Goal: Task Accomplishment & Management: Complete application form

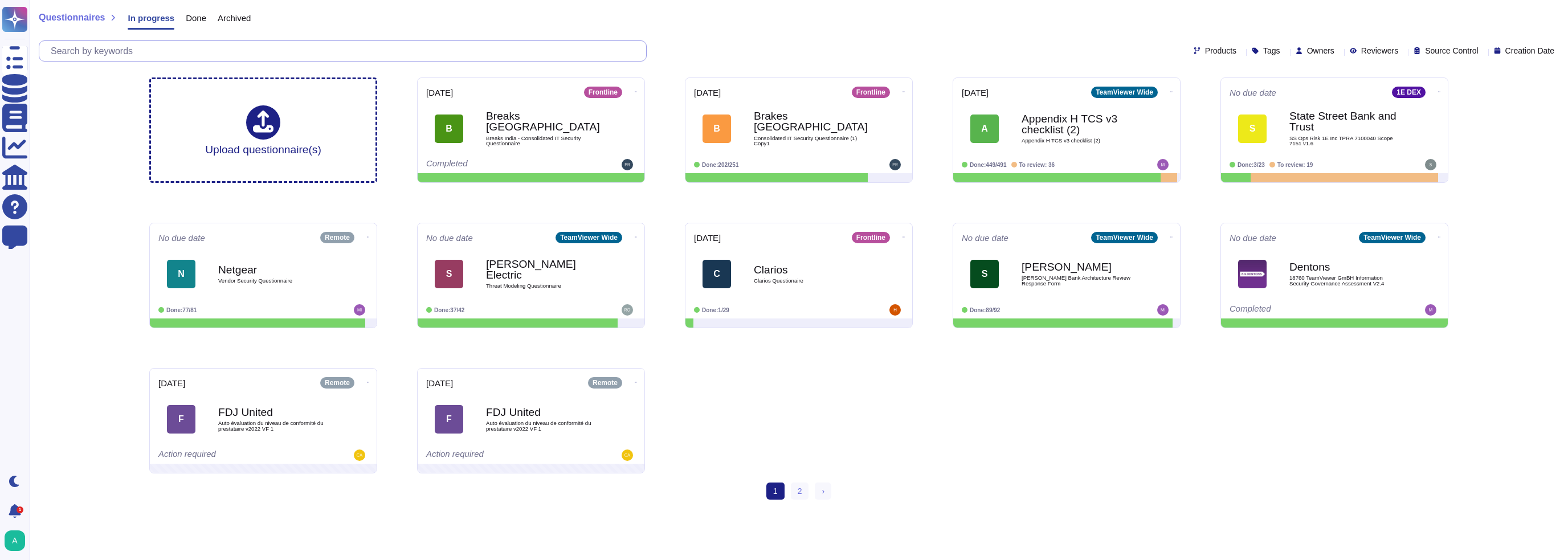
click at [285, 50] on input "text" at bounding box center [345, 50] width 601 height 20
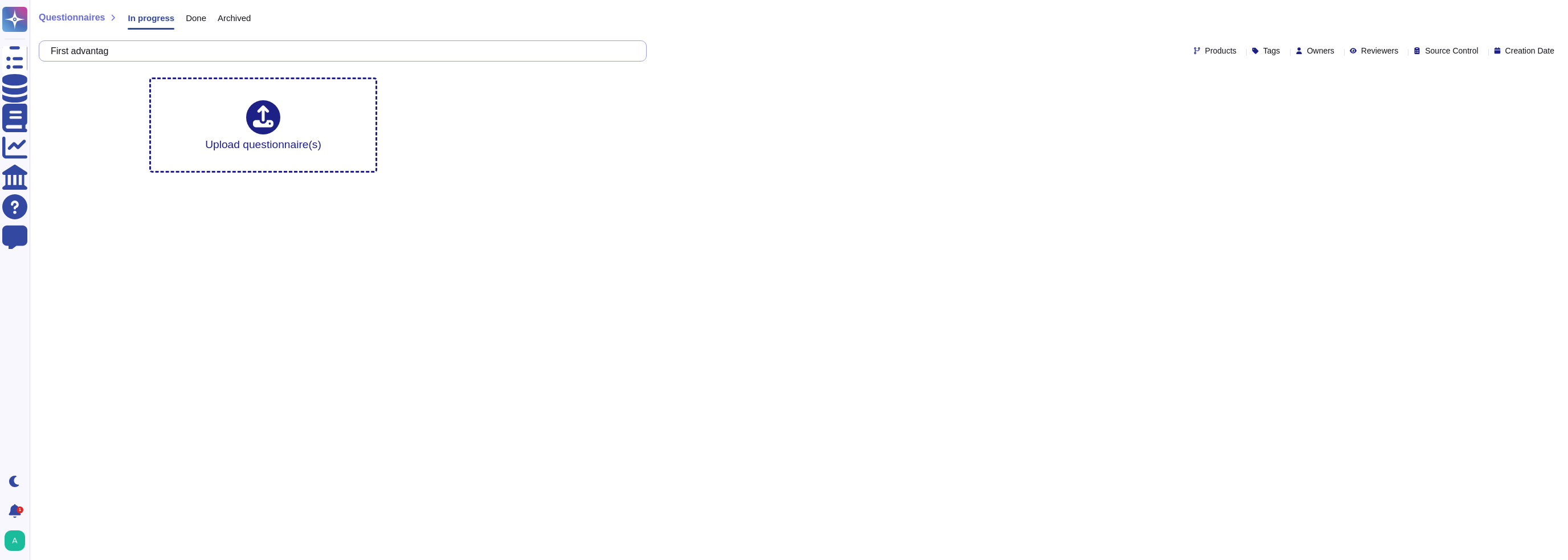
type input "First advantage"
click at [88, 19] on span "Questionnaires" at bounding box center [72, 18] width 66 height 9
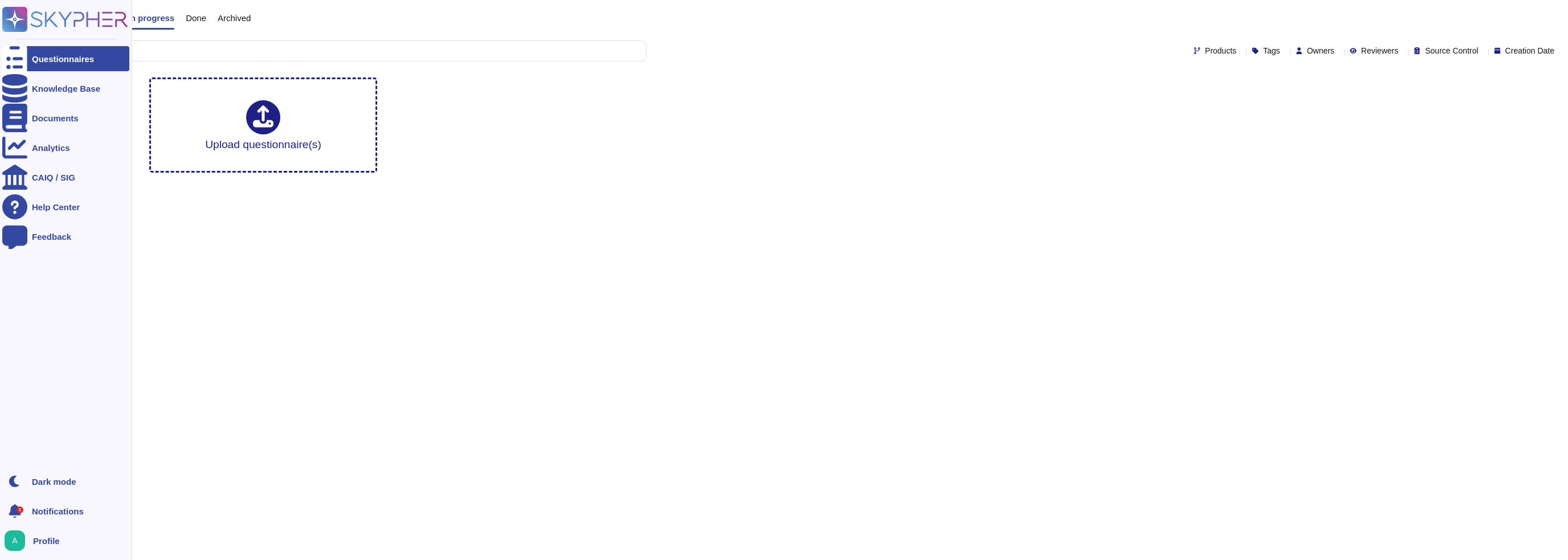
click at [33, 57] on div "Questionnaires" at bounding box center [63, 59] width 62 height 9
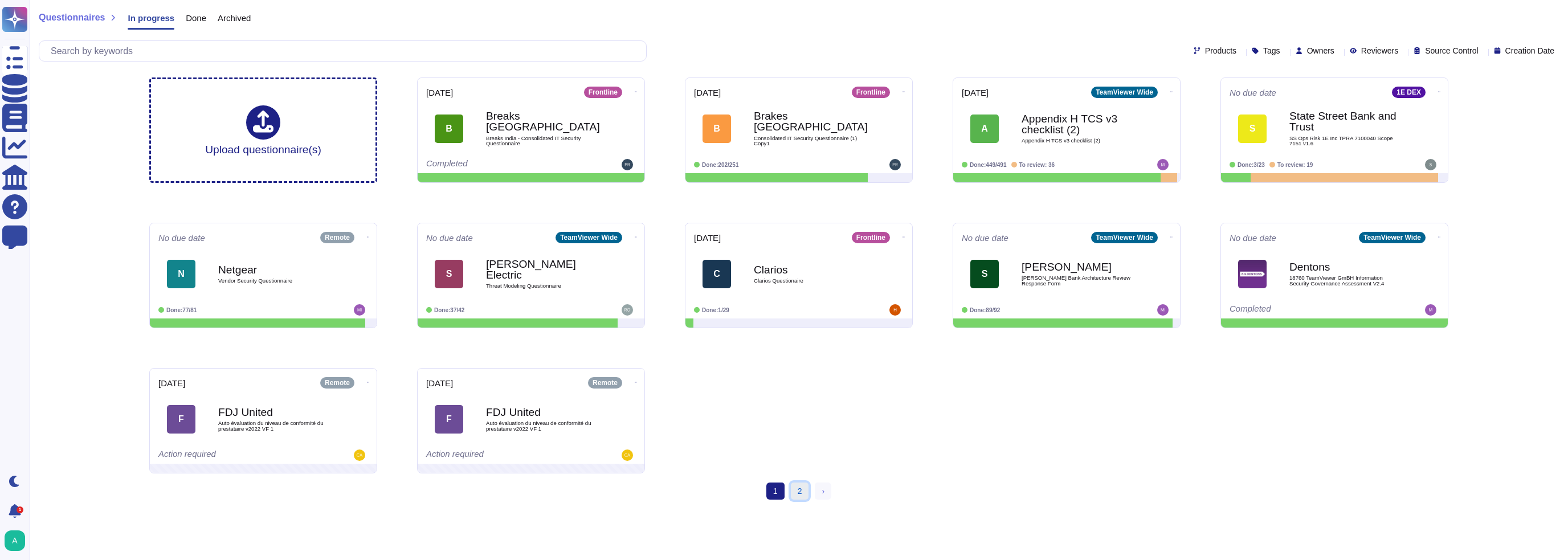
click at [803, 492] on link "2" at bounding box center [800, 491] width 19 height 17
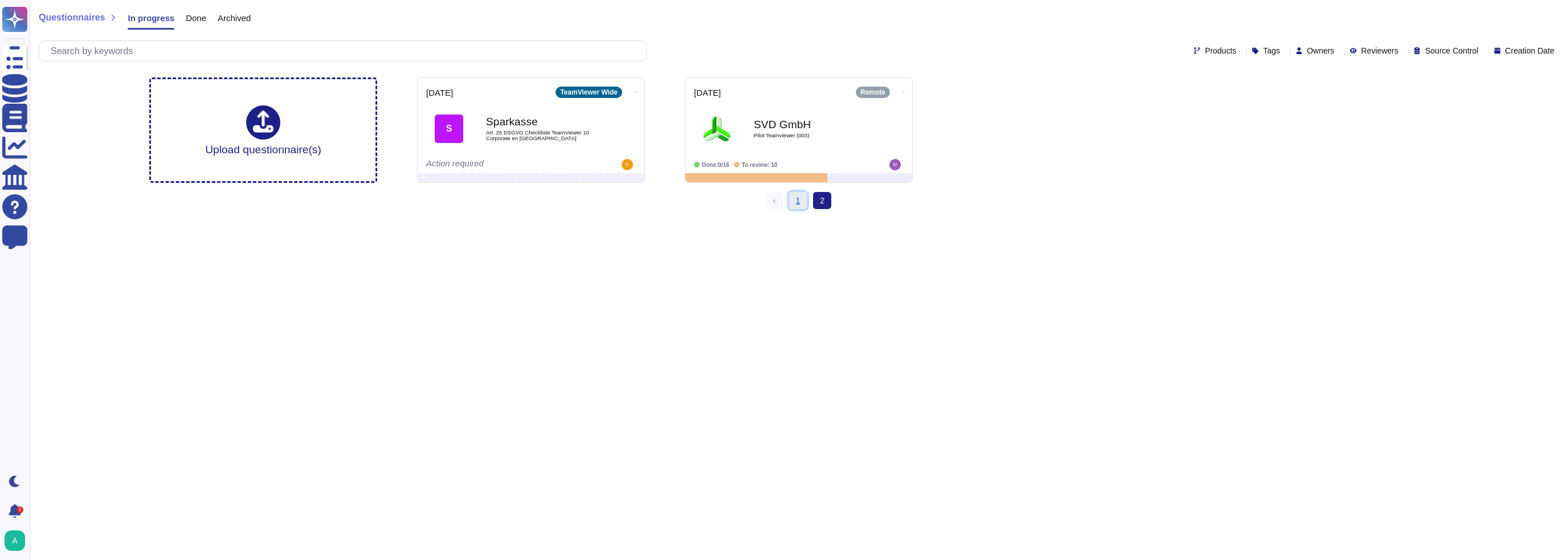
click at [803, 201] on link "1" at bounding box center [798, 200] width 19 height 17
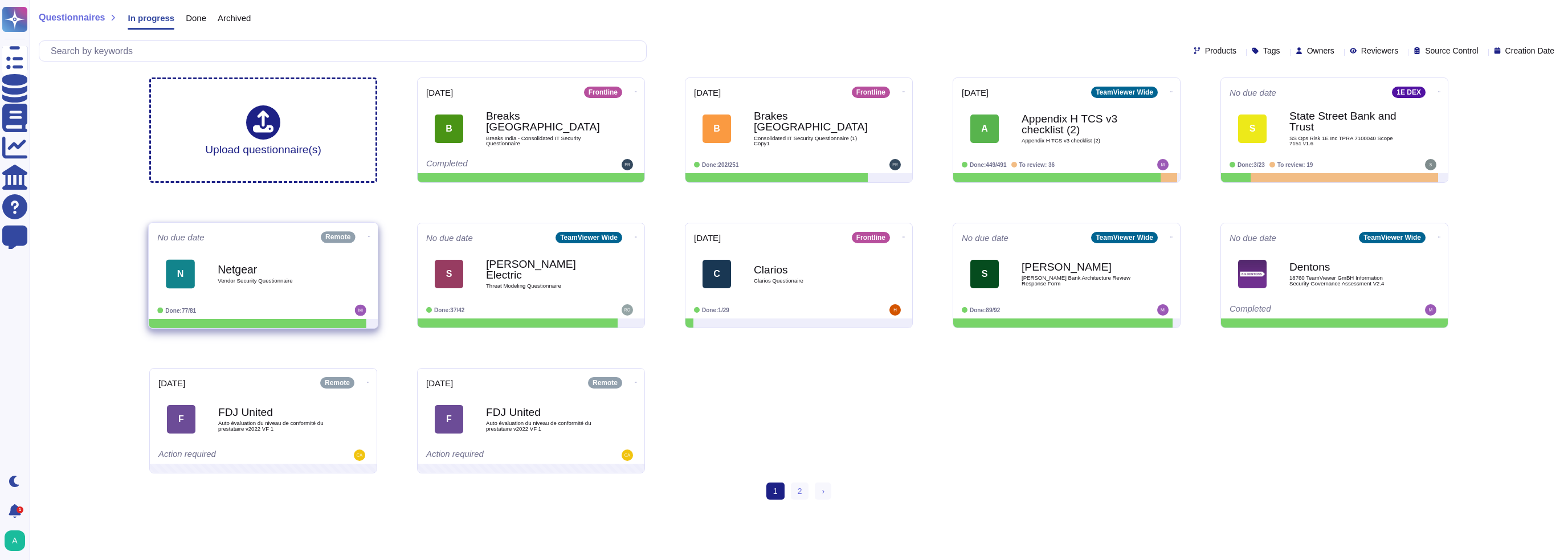
click at [282, 288] on div "Netgear Vendor Security Questionnaire" at bounding box center [275, 273] width 115 height 46
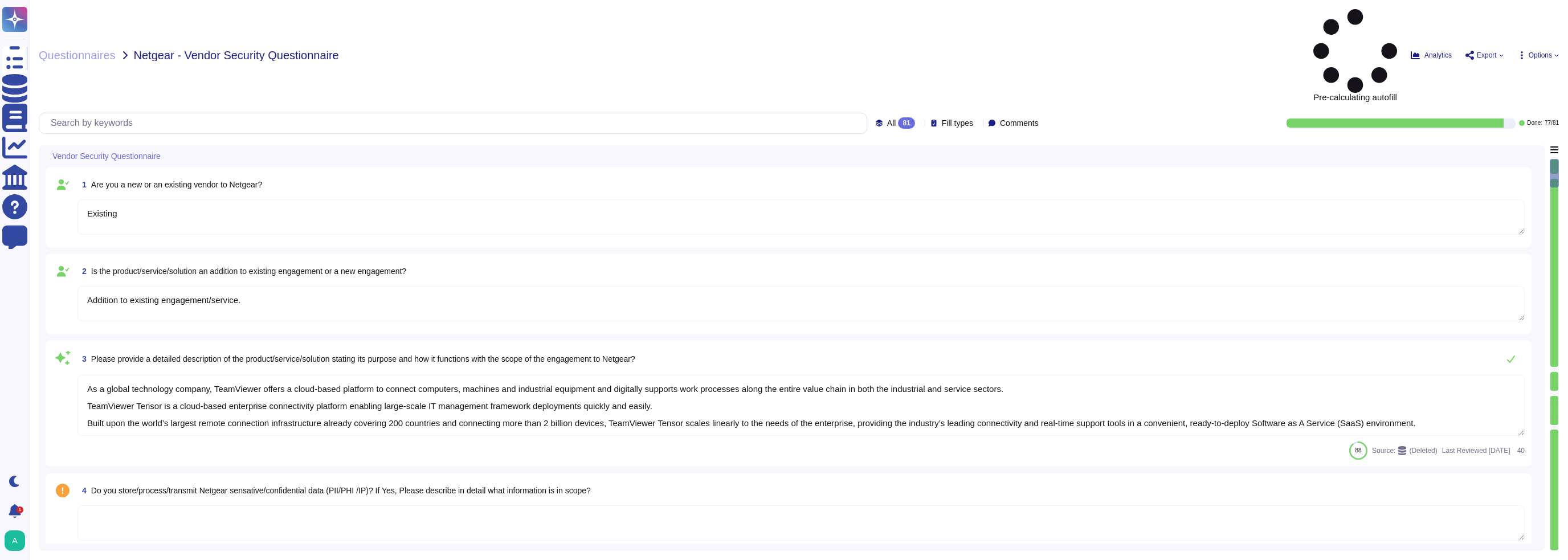
type textarea "Existing"
type textarea "Addition to existing engagement/service."
type textarea "As a global technology company, TeamViewer offers a cloud-based platform to con…"
type textarea "TeamViewer is using sub-processors to provide specific capabilities. All the su…"
type textarea "TeamViewer is a global organization which offer his services all around the glo…"
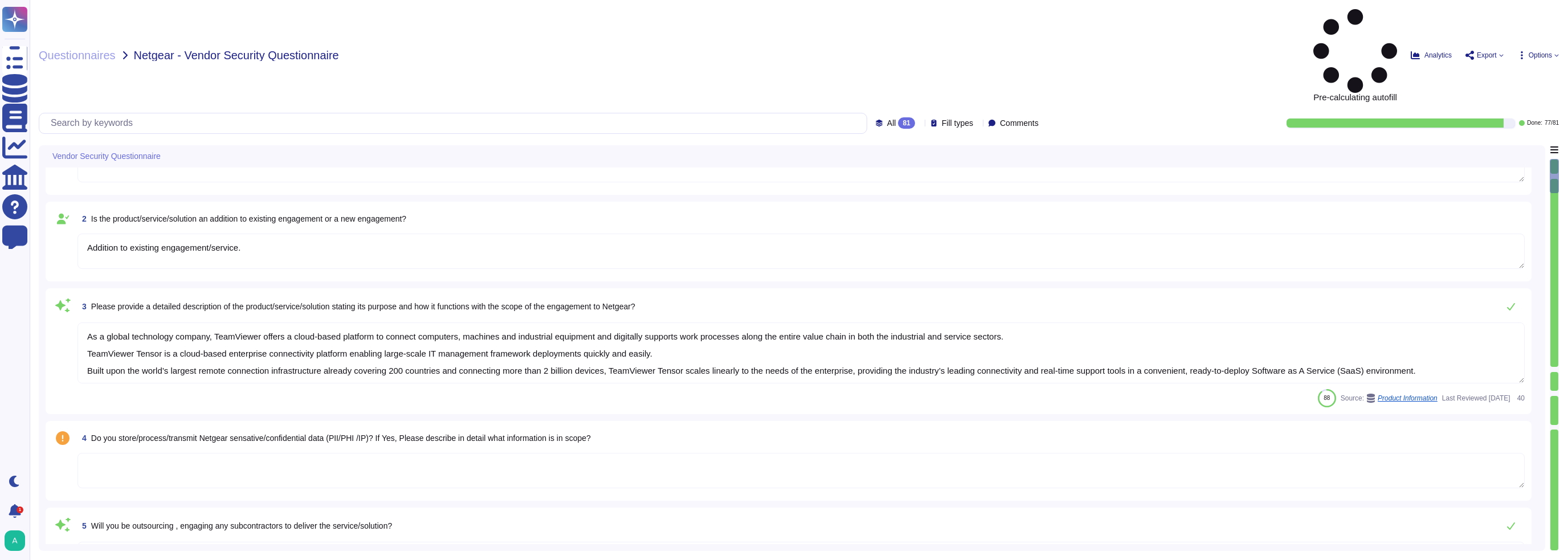
type textarea "Doing so, we may process certain personal data, e.g, data associated with your …"
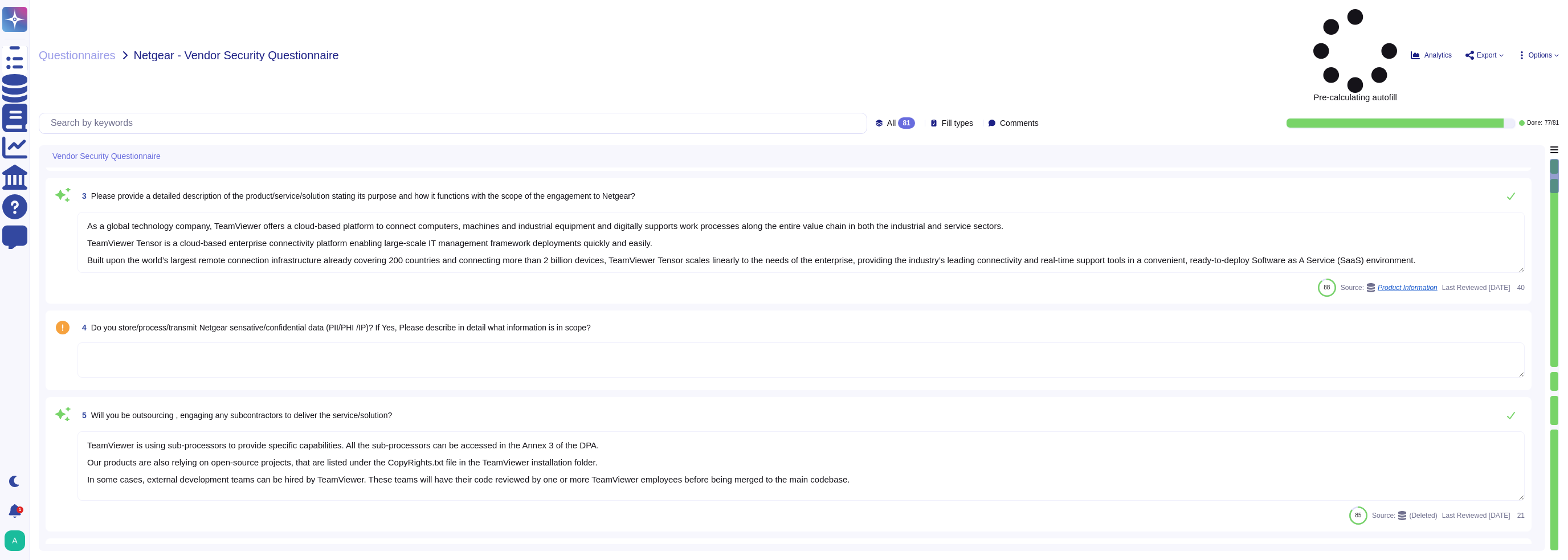
scroll to position [171, 0]
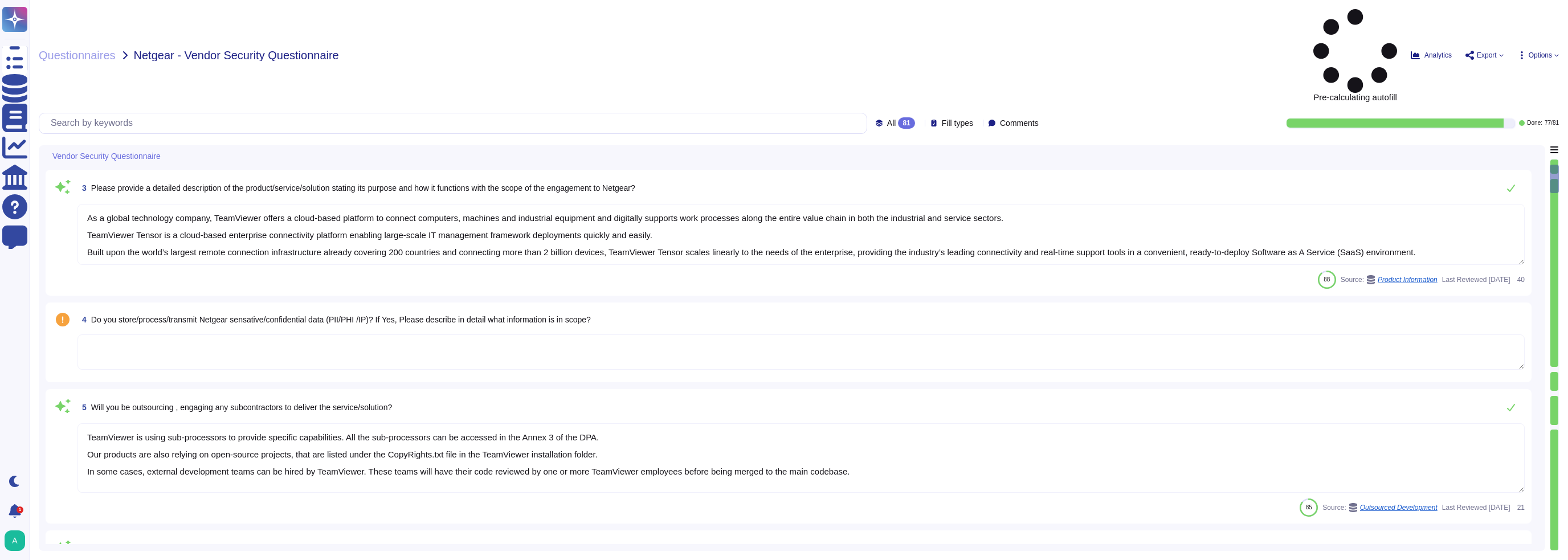
type textarea "TeamViewer's policies are aligned to the ISO27001. TeamViewer has developed and…"
click at [215, 334] on textarea at bounding box center [802, 352] width 1448 height 35
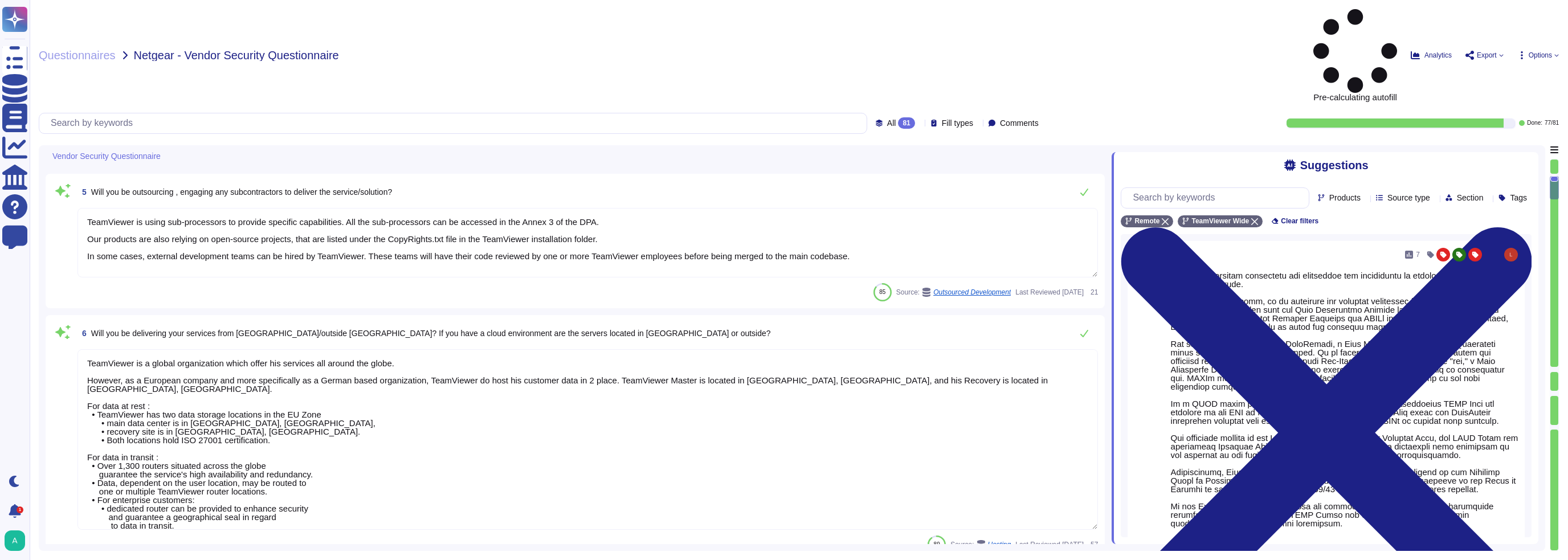
type textarea "TeamViewer's policies are aligned to the ISO27001. TeamViewer has developed and…"
type textarea "Yes"
type textarea "As further detailed in that chapter, TeamViewer has identified product, data, a…"
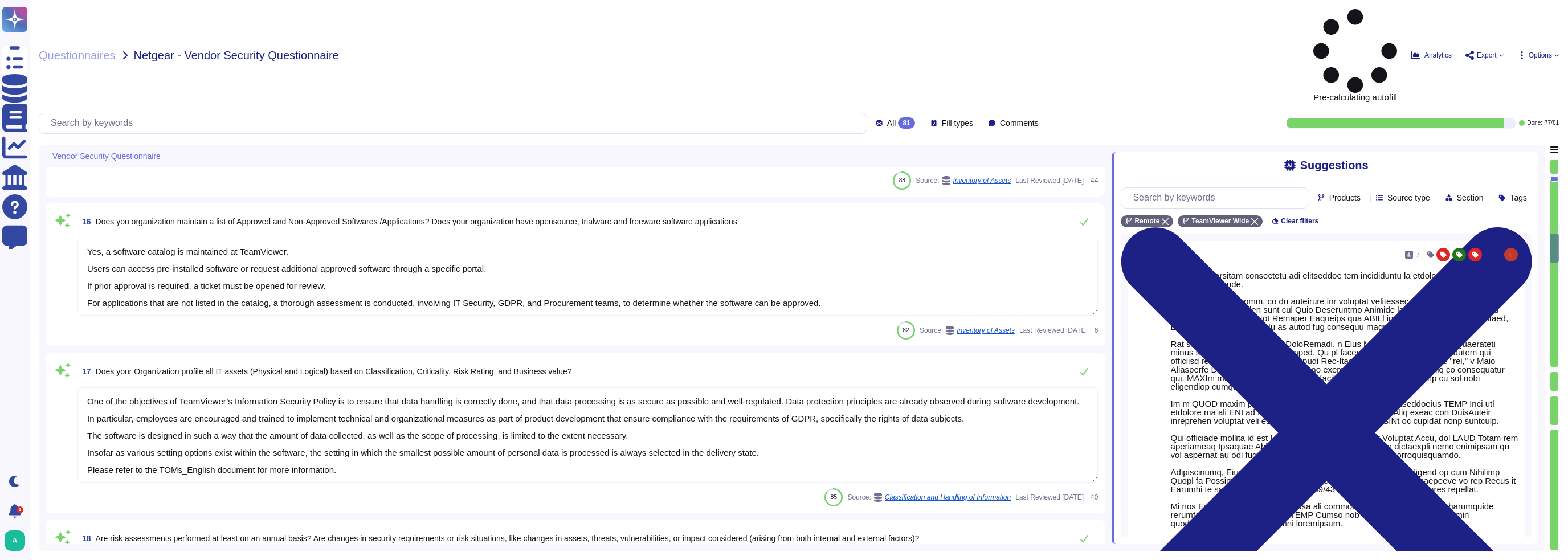
type textarea "The Group sees a major risk in the competitive environment."
type textarea "As TeamViewer is a worldwide leading company, TeamViewer does keep close relati…"
type textarea "An inventory of system assets and components is maintained to classify and mana…"
type textarea "Yes, a software catalog is maintained at TeamViewer. Users can access pre-insta…"
type textarea "One of the objectives of TeamViewer’s Information Security Policy is to ensure …"
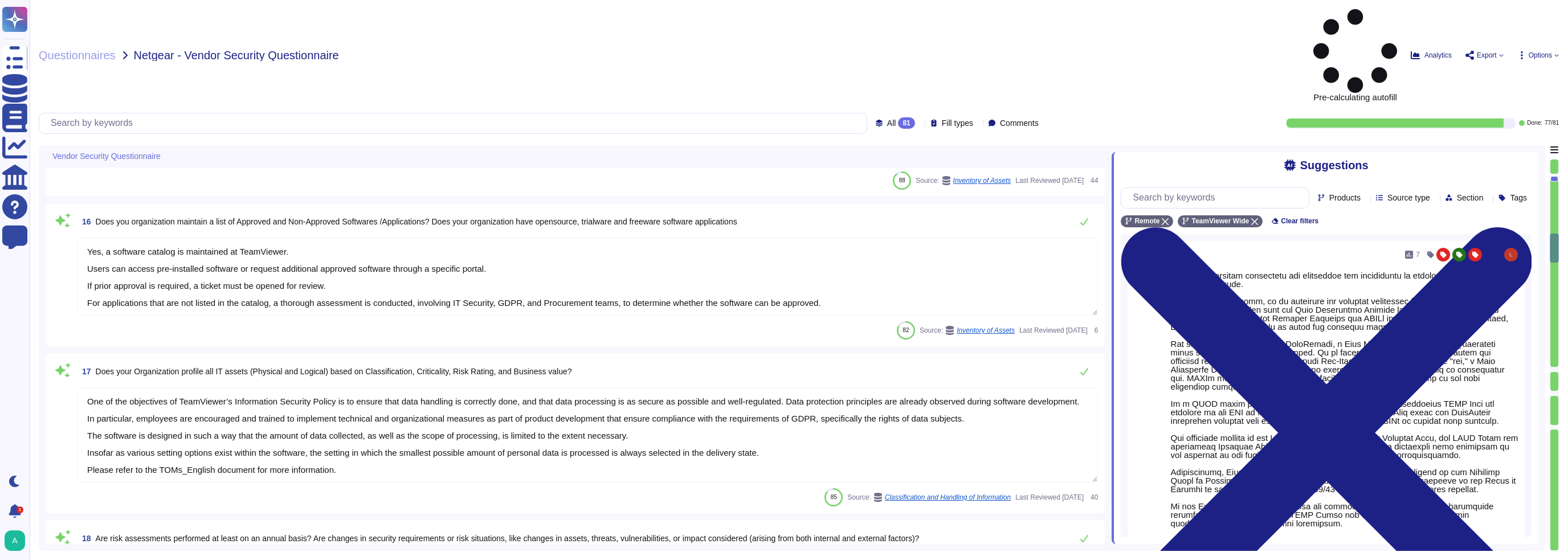
type textarea "A formal risk assessment is conducted at least annually to identify internal an…"
type textarea "An enterprise patching tool is in place to facilitate this process. TeamViewer …"
type textarea "Yes"
type textarea "The Network Security module checks public datasets for evidence of high risk or…"
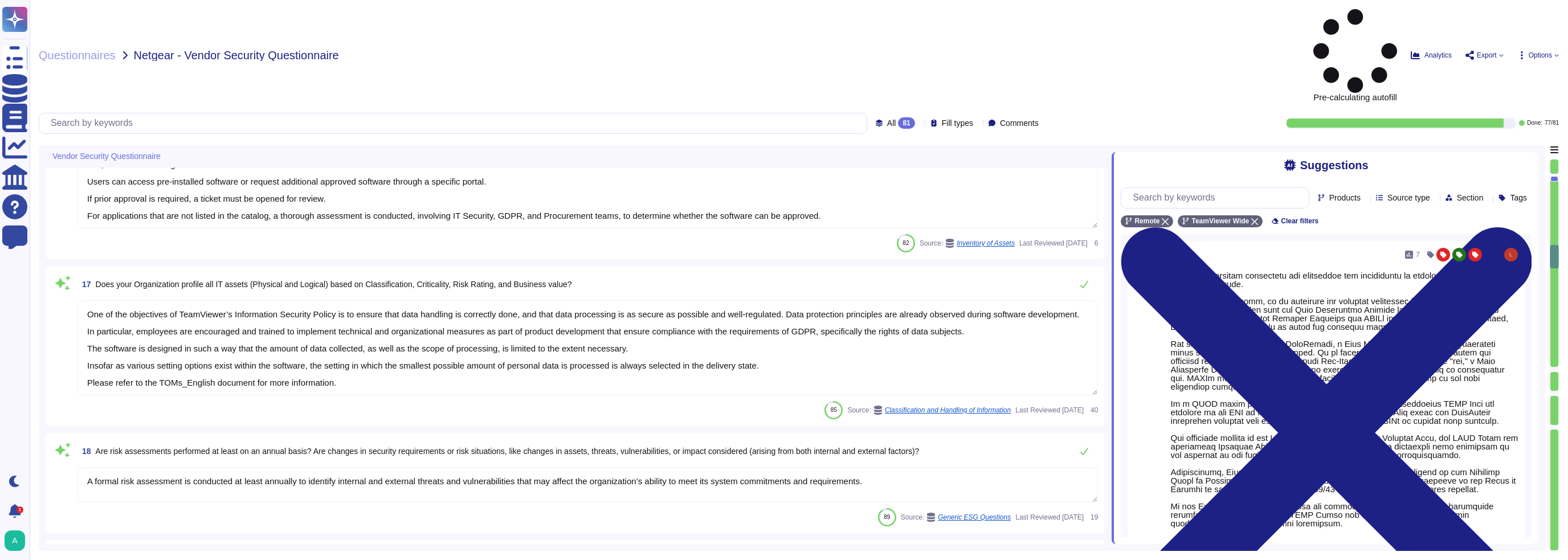
type textarea "Yes"
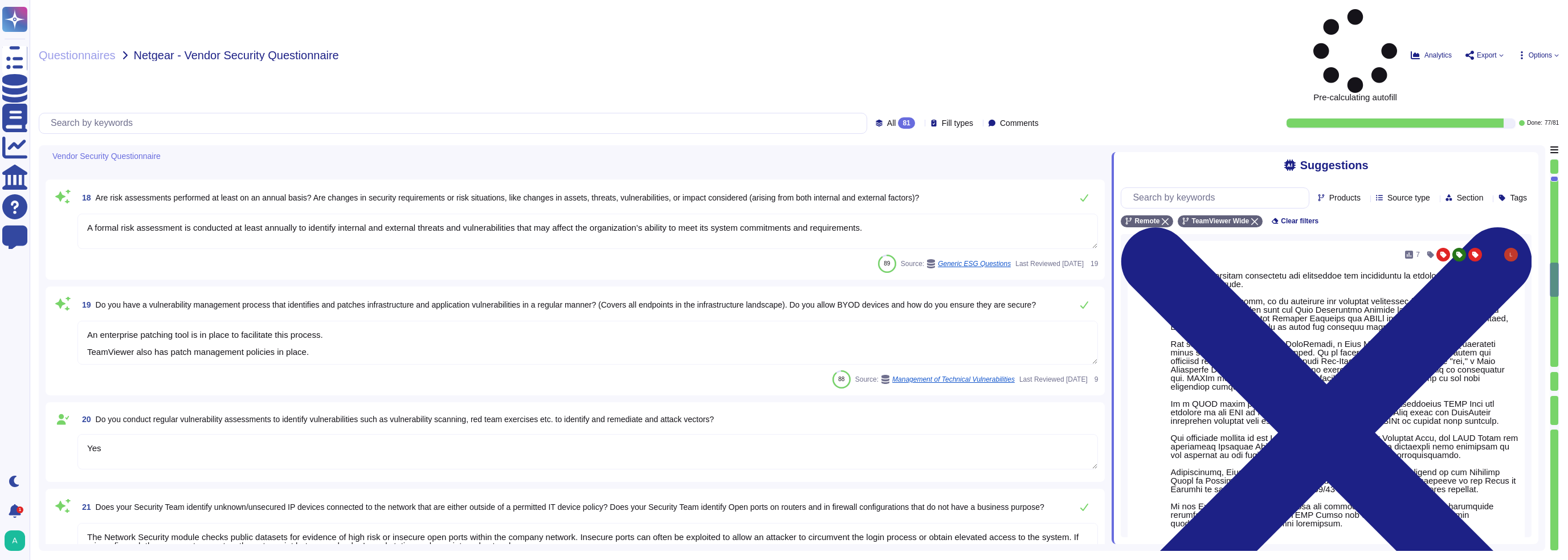
type textarea "Yes"
type textarea "TeamViewer's management performs monitoring activities to continuously assess t…"
type textarea "Management tracks whether vulnerabilities, deviations and control gaps identifi…"
type textarea "TeamViewer works with independent security auditor companies, penetration tests…"
type textarea "Privileged access may be necessary in certain development and QA scenarios. Ope…"
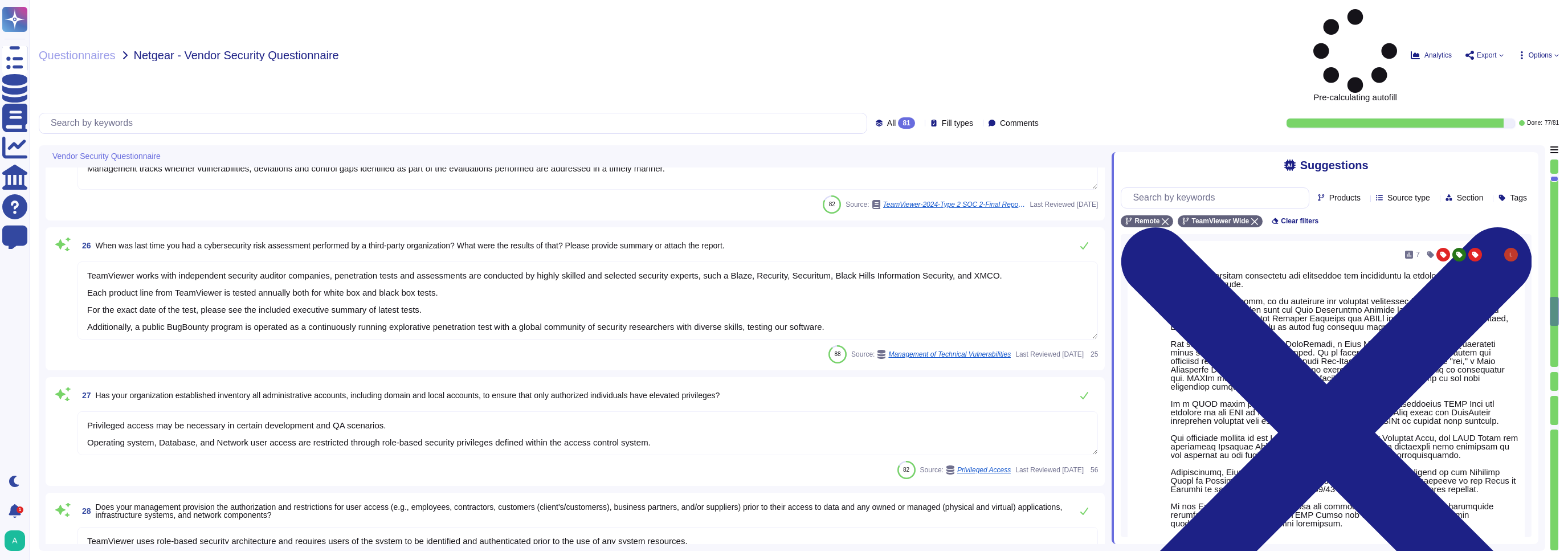
type textarea "TeamViewer uses role-based security architecture and requires users of the syst…"
type textarea "Yes, Bitlocker with 256 XTS-AES-Bit"
type textarea "As part of Offboarding process, user shall return without delay TeamViewer asse…"
type textarea "Yes"
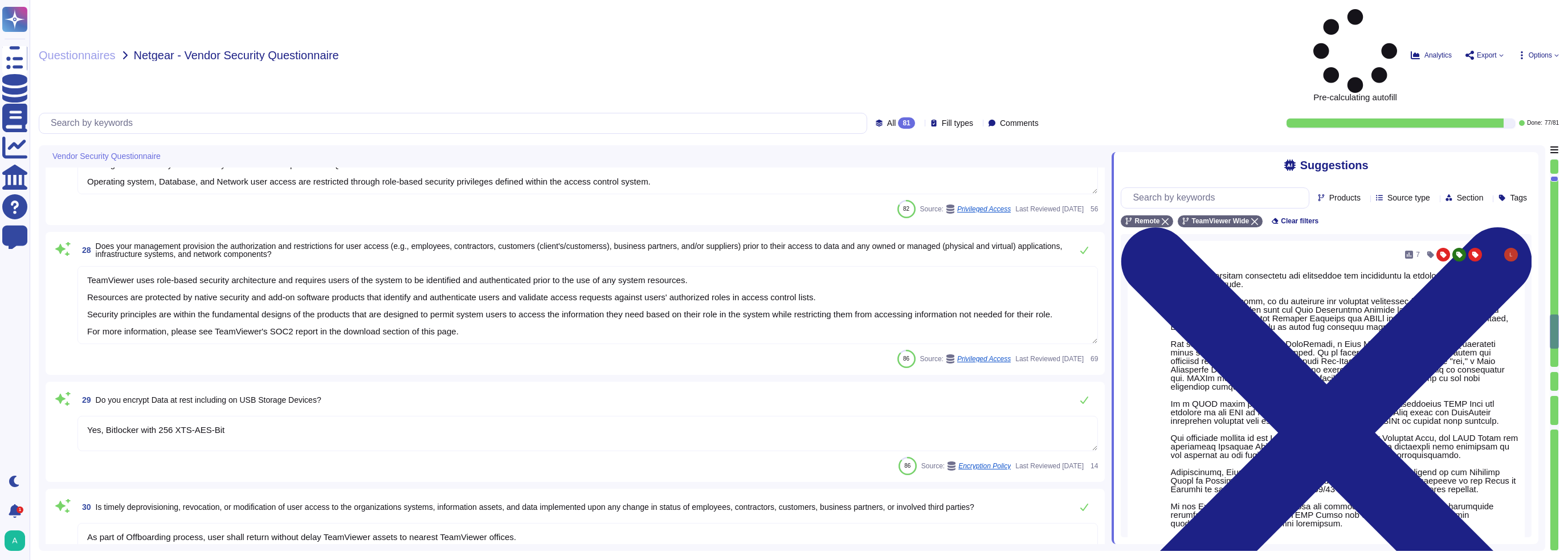
type textarea "Multifactor authentication as based plus additional authentication mechanism ha…"
type textarea "Team leads review access rights annually to determine if any access or rights c…"
type textarea "Privileged access may be necessary in certain development and QA scenarios. Ope…"
type textarea "Lor ipsumd sitame, con adipiscin el seddoei tem incidi utlab ETDO magna aliquae…"
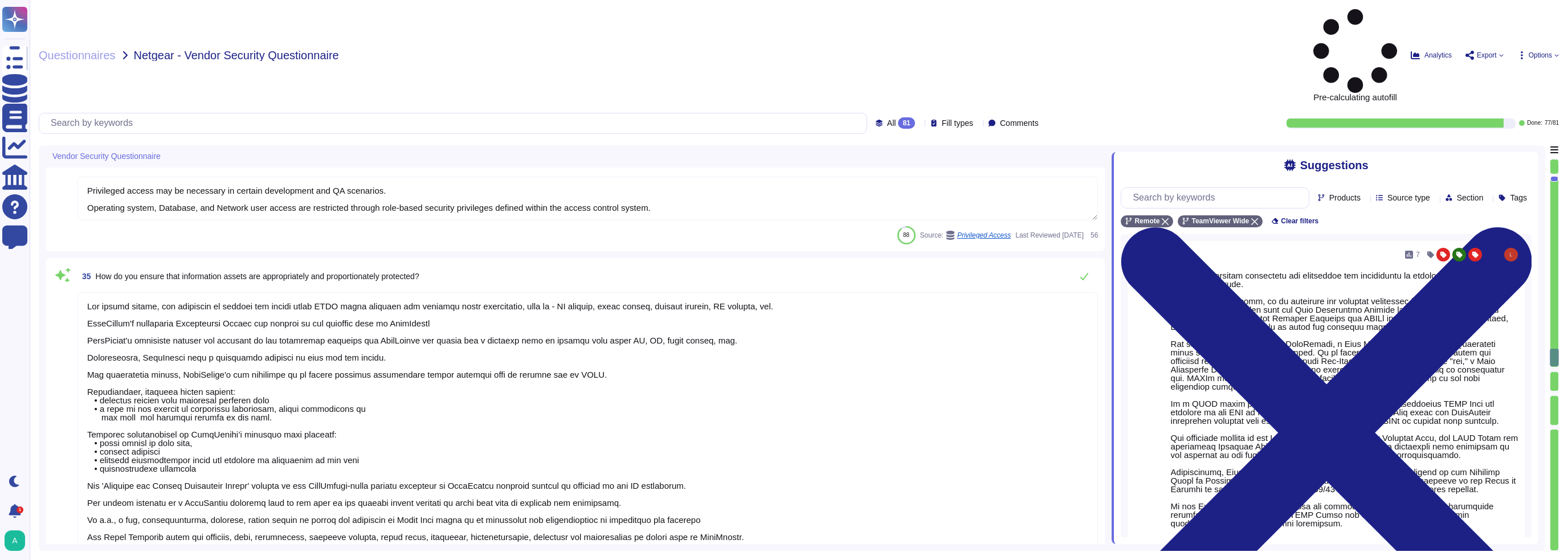
type textarea "Using BYOC requires a single certificate authority (CA) to sign the certificate…"
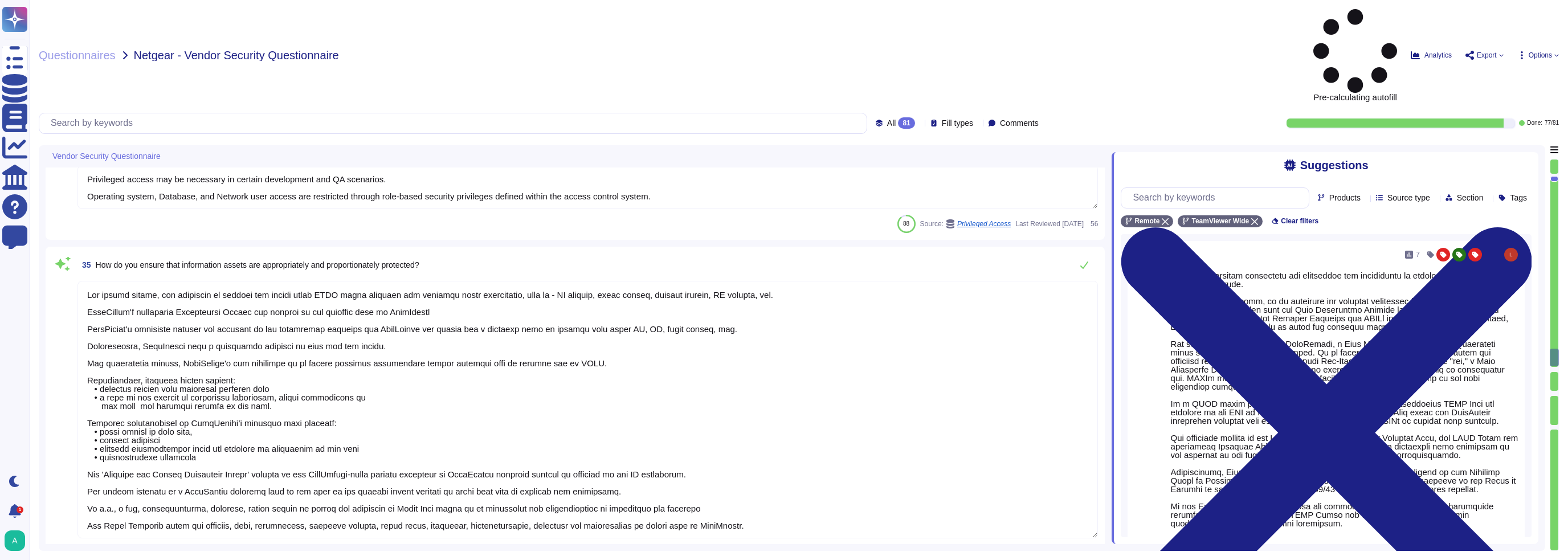
type textarea "Yes. TeamViewer traffic is secured using asymmetric RSA 4096 public key exchang…"
type textarea "TeamViewer uses a role-based security architecture and requires that users of t…"
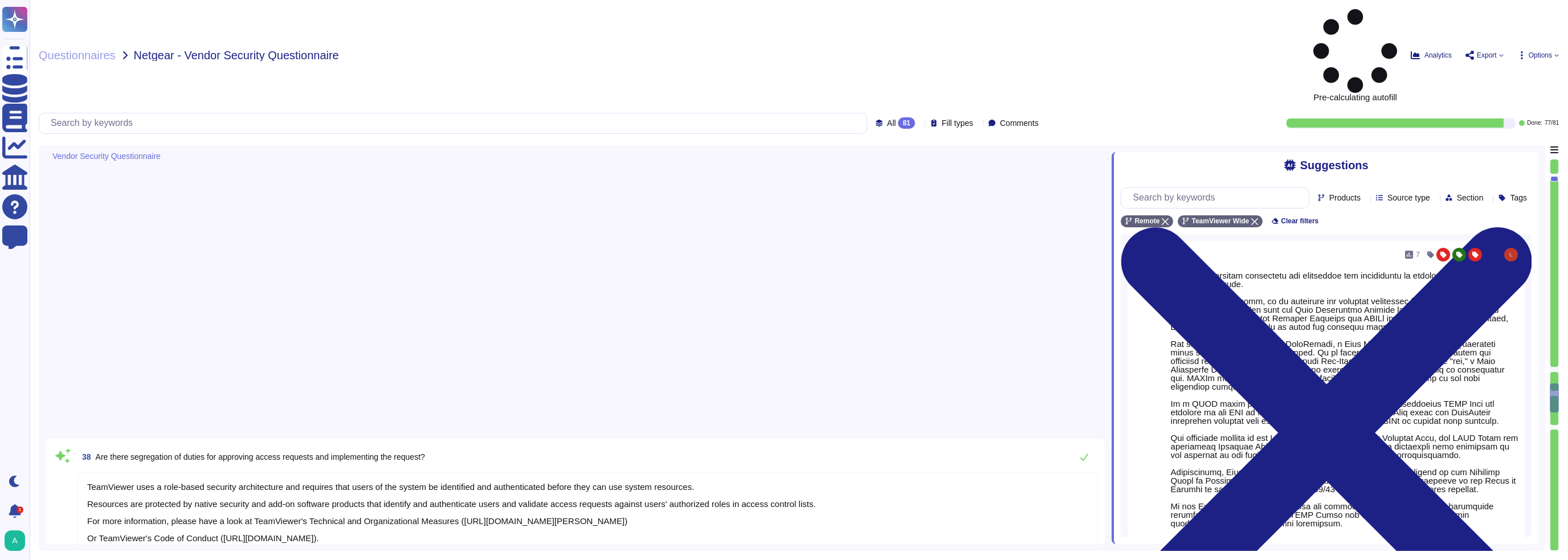
type textarea "Firewall systems are in place to filter unauthorized inbound network traffic fr…"
type textarea "Embedded in every packet of network communication is the port number for that c…"
type textarea "Electronic intrusion detection systems are installed with the purpose of monito…"
type textarea "To ensure security and operational consistency, all endpoint laptops that conne…"
type textarea "At TeamViewer, we prioritize security training for our employees, conducting it…"
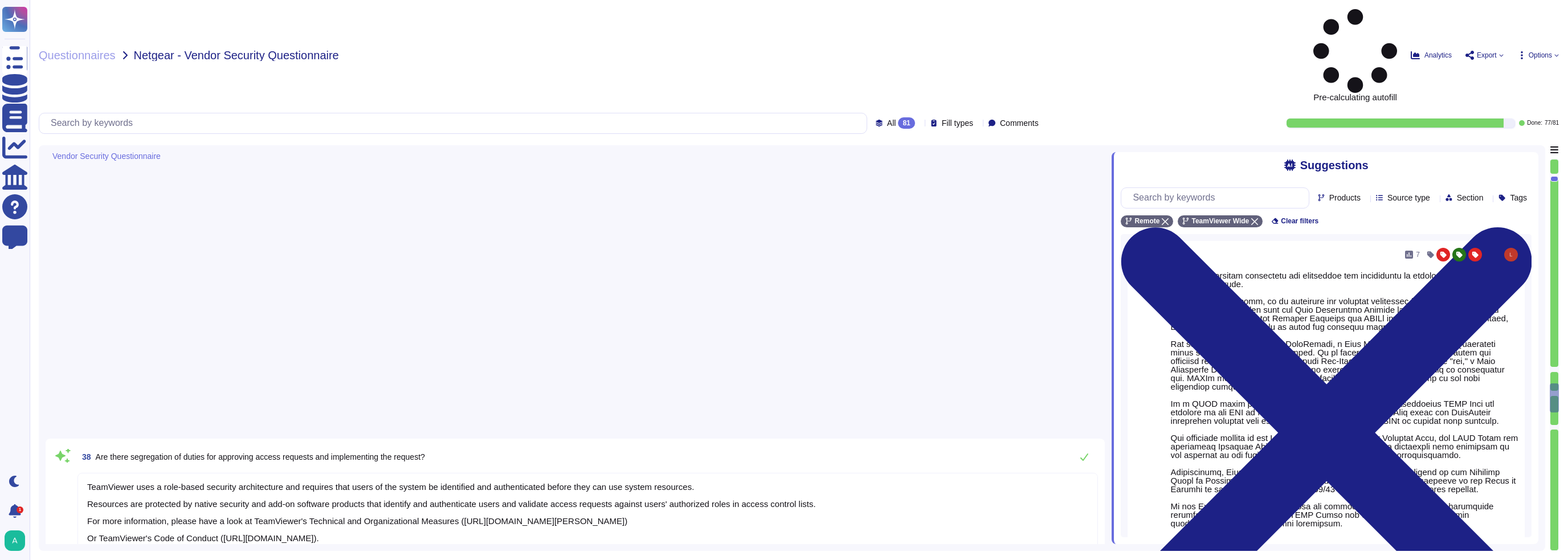
type textarea "Yes, Bitlocker with 256 XTS-AES-Bit"
type textarea "Production server audit logging configurations are in place that include: Accou…"
type textarea "Data backup restoration tests are performed regularly by the Infrastructure , s…"
type textarea "The development environment is strictly separated from the QA environment as we…"
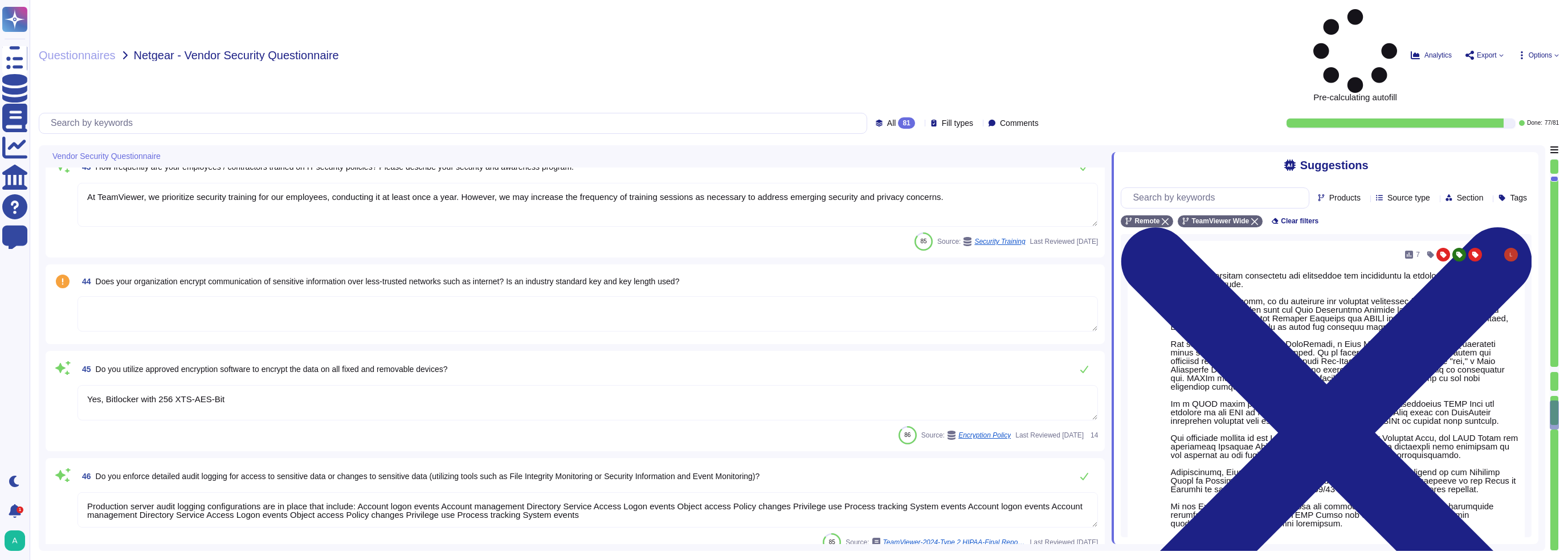
type textarea "Yes, System Hardening reduces the attack surface by limiting the system's expos…"
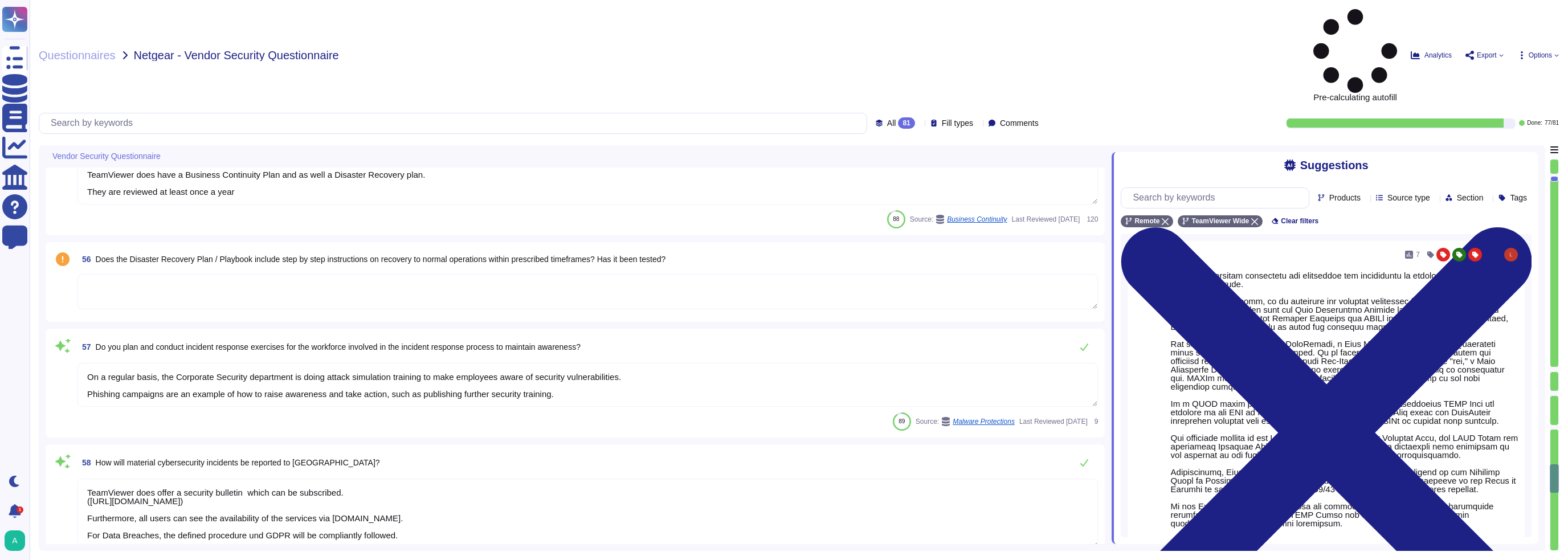
type textarea "TeamViewer does offer a security bulletin which can be subscribed. ([URL][DOMAI…"
type textarea "Yes, TeamViewer maintains a "Removable media Policy""
type textarea "All connections to TeamViewer's websites, web services, and apps are SSL/TLS (T…"
type textarea "TeamViewer has a 24/7 SOC (Security Operation Centre) implementation to monitor…"
type textarea "TeamViewer forwards all relevant security logs to a central SIEM solution and l…"
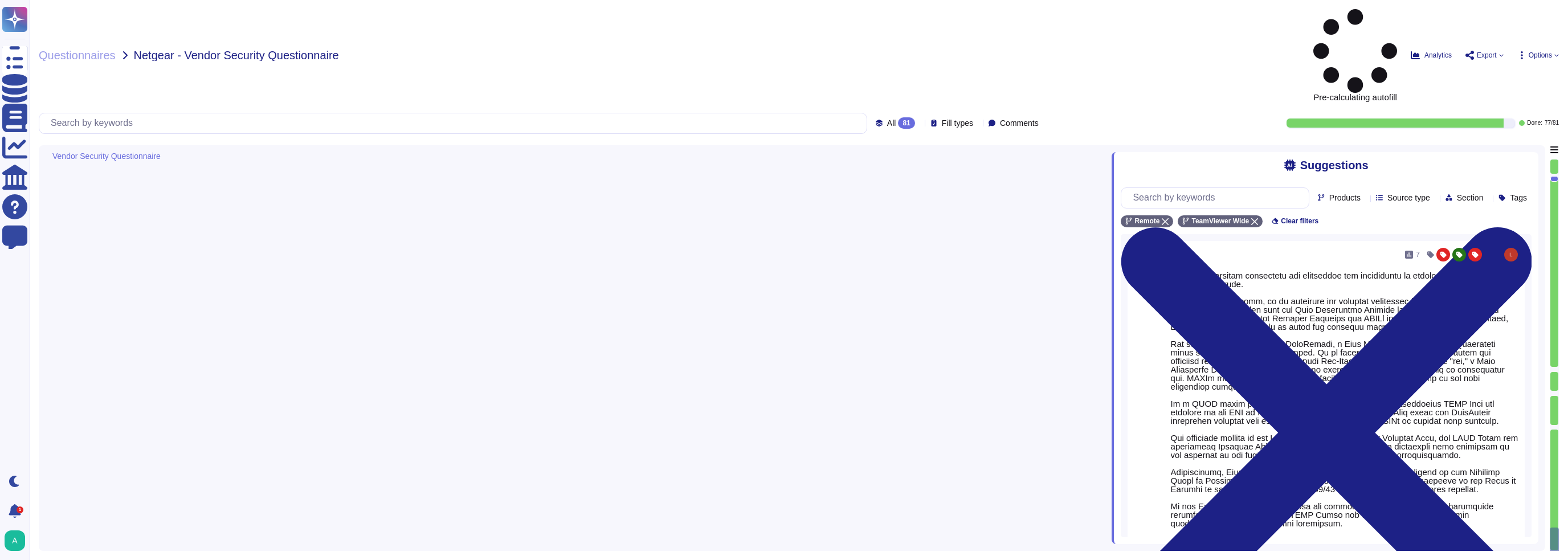
type textarea "Enterprise Endpoint Detection and Response is deployed to all endpoints in the …"
type textarea "As part of supplier evaluation TeamViewer has an 3rd party assessment partner. …"
type textarea "Remote access to the TeamViewer corporate network is protected by strong authen…"
type textarea "TeamViewer employs various Firewalls and threat protection systems to filter un…"
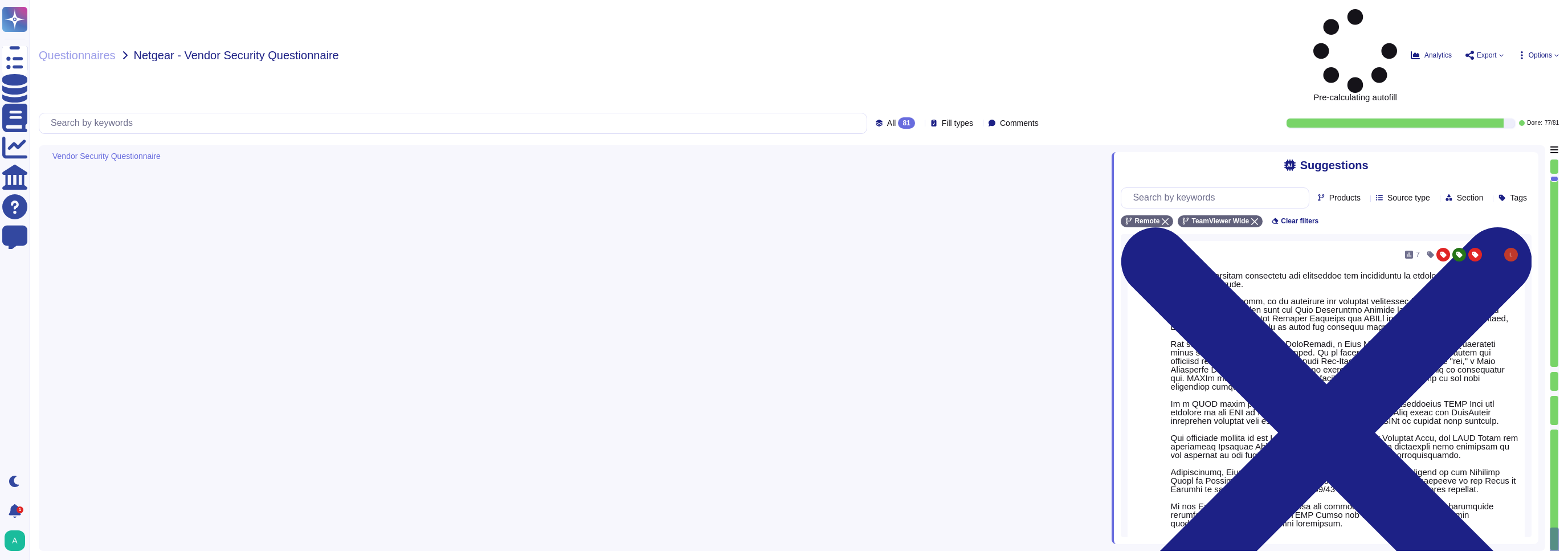
type textarea "TeamViewer maintains policies which define the use and configuration of corpora…"
type textarea "As part of the TeamViewer S-SDLC process, TeamViewer conducts threat modeling, …"
type textarea "Resolution of incidents are documented within the ticket and communicated to af…"
type textarea "Documented escalation procedures for reporting system failures, incidents, conc…"
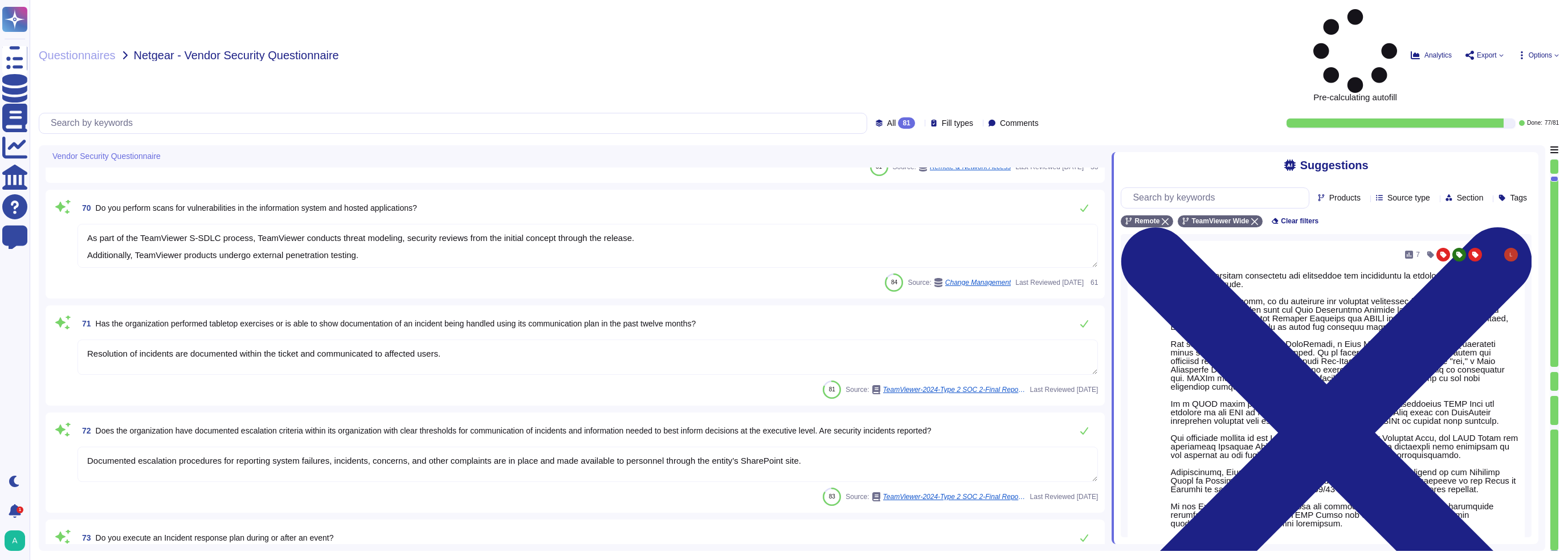
type textarea "TeamViewer tests and reviews its security response plan at least annually. Ad-h…"
type textarea "A third-party risk assessment tool is used to continuously identify threats tha…"
type textarea "TeamViewer communicates service availability via TeamViewer's status page [DOMA…"
type textarea "We have a comprehensive incident response plan in place, which includes the rol…"
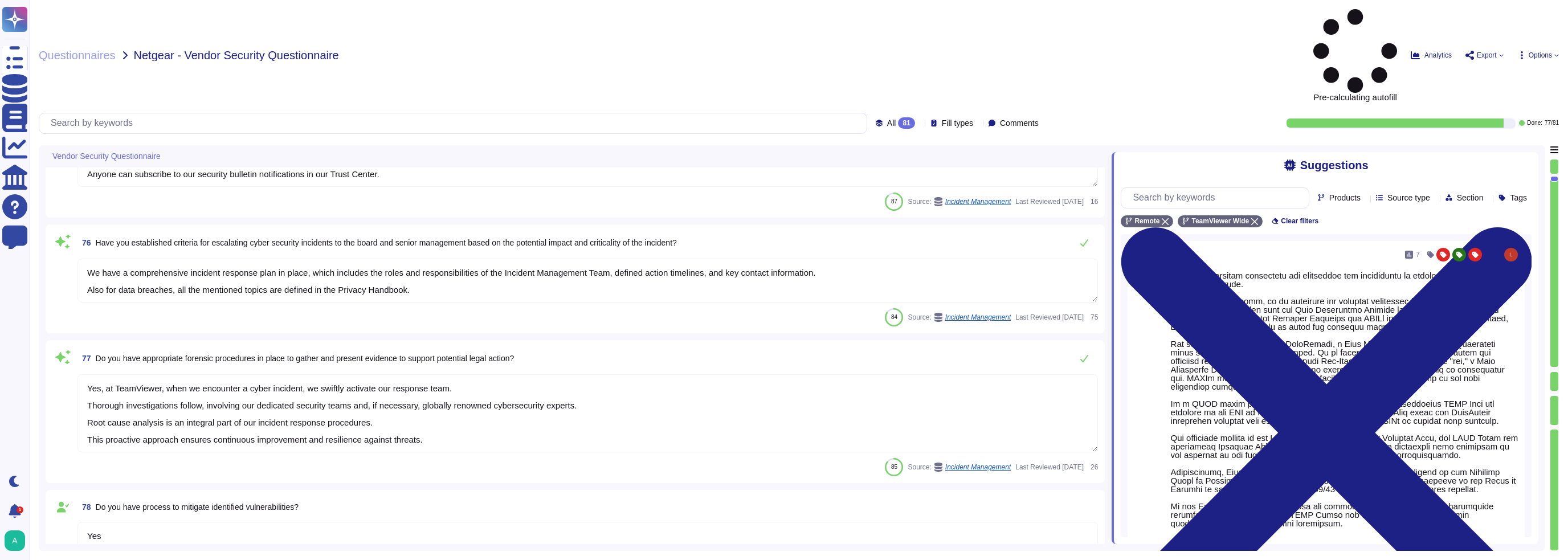
scroll to position [8816, 0]
type textarea "Yes, at TeamViewer, when we encounter a cyber incident, we swiftly activate our…"
type textarea "Yes"
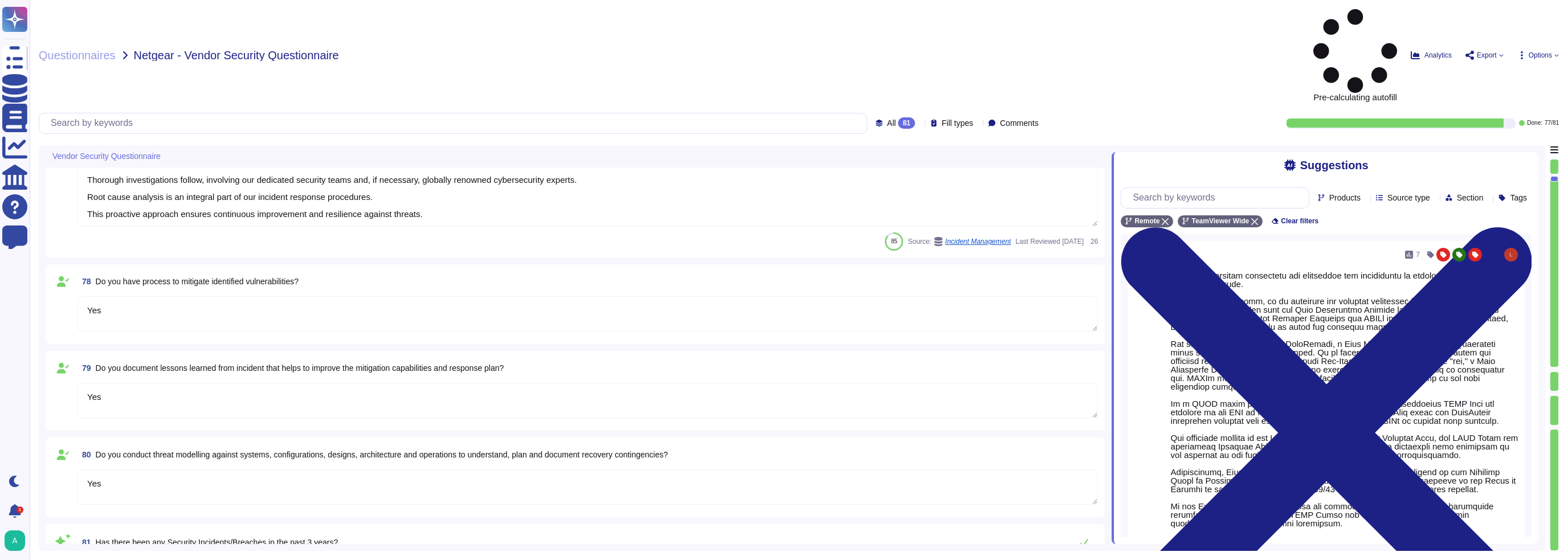
type textarea "No significant incidents have occurred to the services provided to user entitie…"
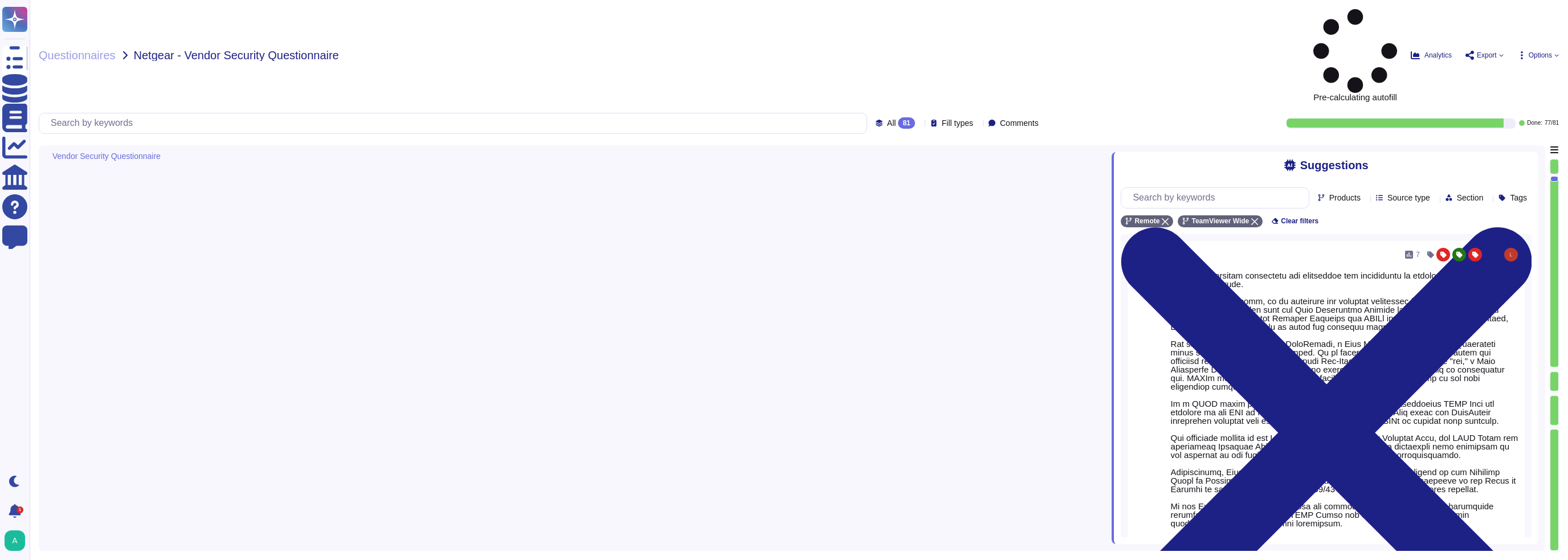
type textarea "Enterprise Endpoint Detection and Response is deployed to all endpoints in the …"
type textarea "As part of supplier evaluation TeamViewer has an 3rd party assessment partner. …"
type textarea "Remote access to the TeamViewer corporate network is protected by strong authen…"
type textarea "TeamViewer backup infrastructure resides on private networks that are logically…"
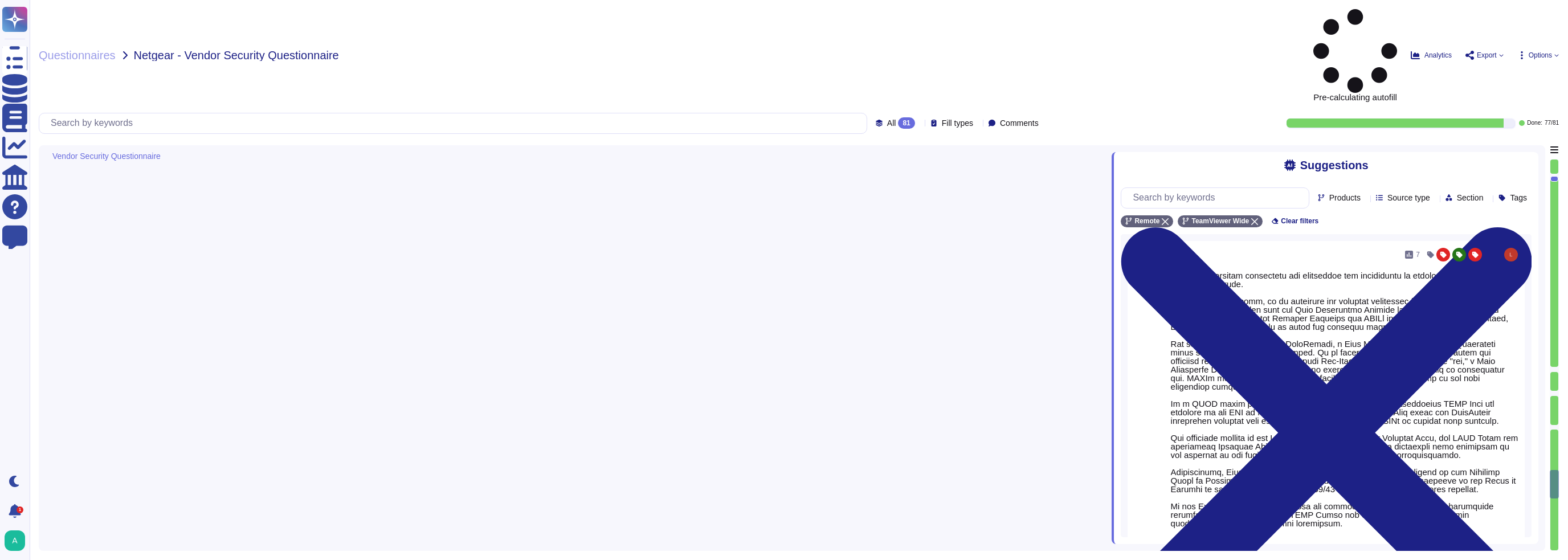
type textarea "TeamViewer has a highly segmented network. TeamViewer has a policy for Firewall…"
type textarea "Data destruction procedures are in place to guide the secure disposal of data a…"
type textarea "TeamViewer does have a Business Continuity Plan and as well a Disaster Recovery…"
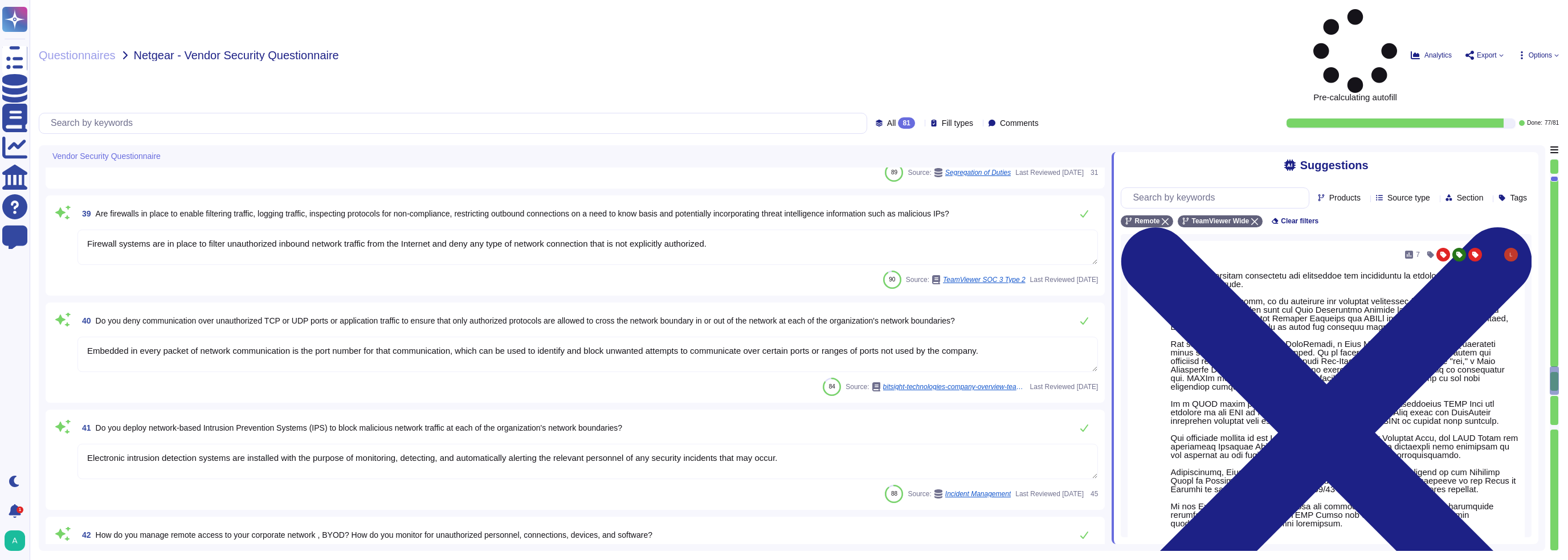
type textarea "Lor ipsumd sitame, con adipiscin el seddoei tem incidi utlab ETDO magna aliquae…"
type textarea "Using BYOC requires a single certificate authority (CA) to sign the certificate…"
type textarea "Yes. TeamViewer traffic is secured using asymmetric RSA 4096 public key exchang…"
type textarea "TeamViewer uses a role-based security architecture and requires that users of t…"
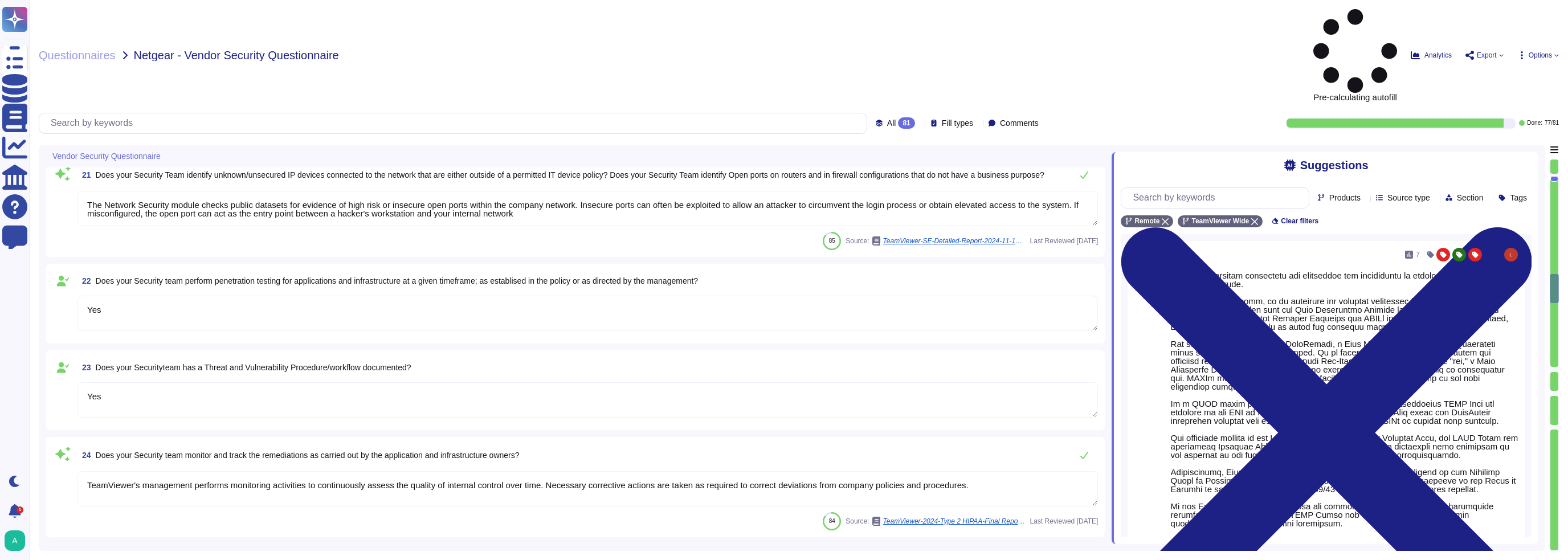
type textarea "One of the objectives of TeamViewer’s Information Security Policy is to ensure …"
type textarea "A formal risk assessment is conducted at least annually to identify internal an…"
type textarea "An enterprise patching tool is in place to facilitate this process. TeamViewer …"
type textarea "Yes"
type textarea "The Network Security module checks public datasets for evidence of high risk or…"
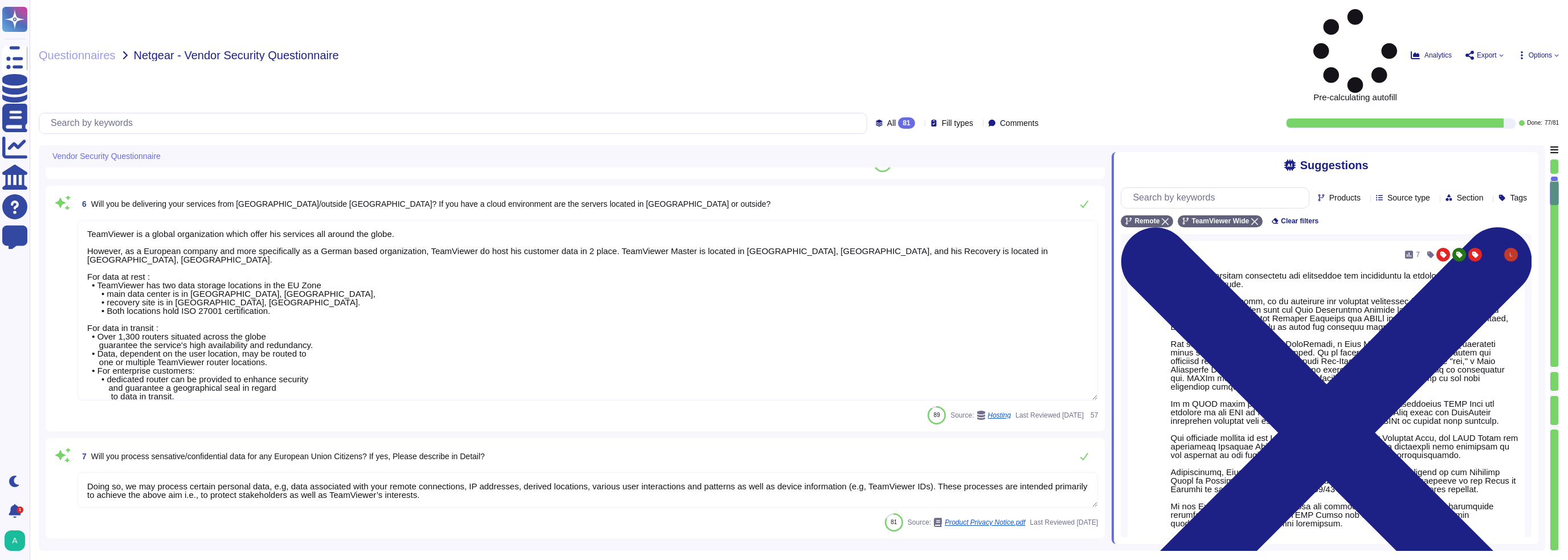
type textarea "As a global technology company, TeamViewer offers a cloud-based platform to con…"
type textarea "TeamViewer is using sub-processors to provide specific capabilities. All the su…"
type textarea "TeamViewer is a global organization which offer his services all around the glo…"
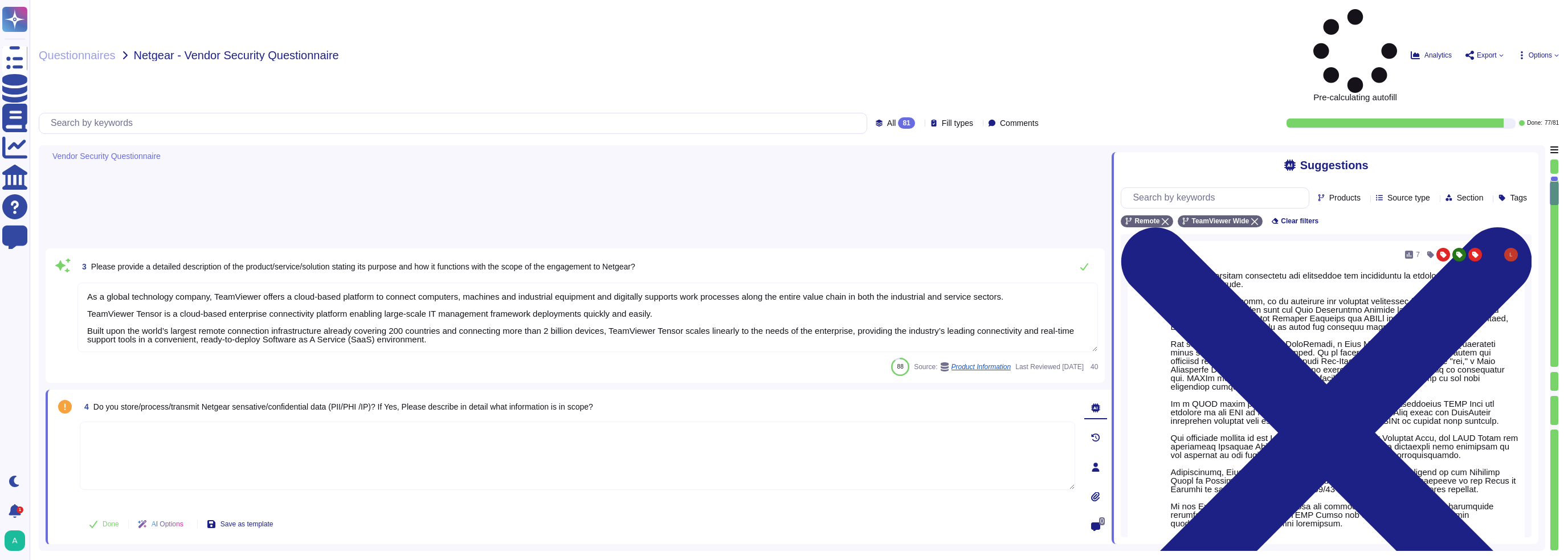
scroll to position [0, 0]
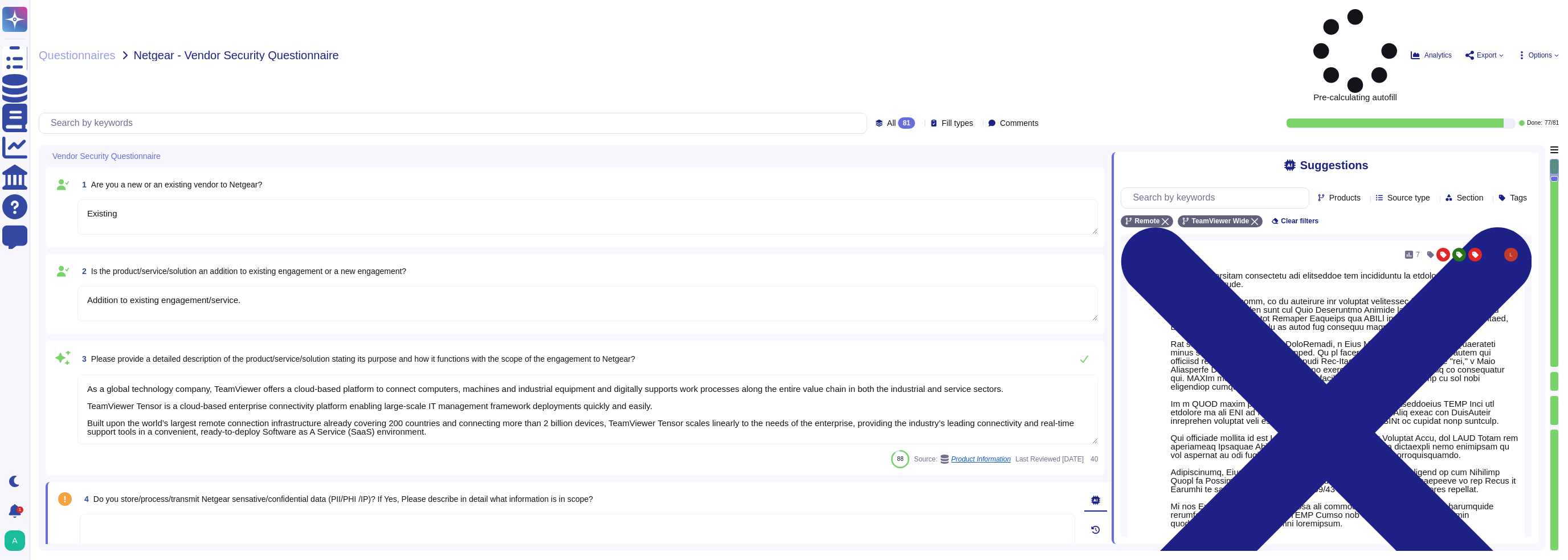
type textarea "Existing"
type textarea "Addition to existing engagement/service."
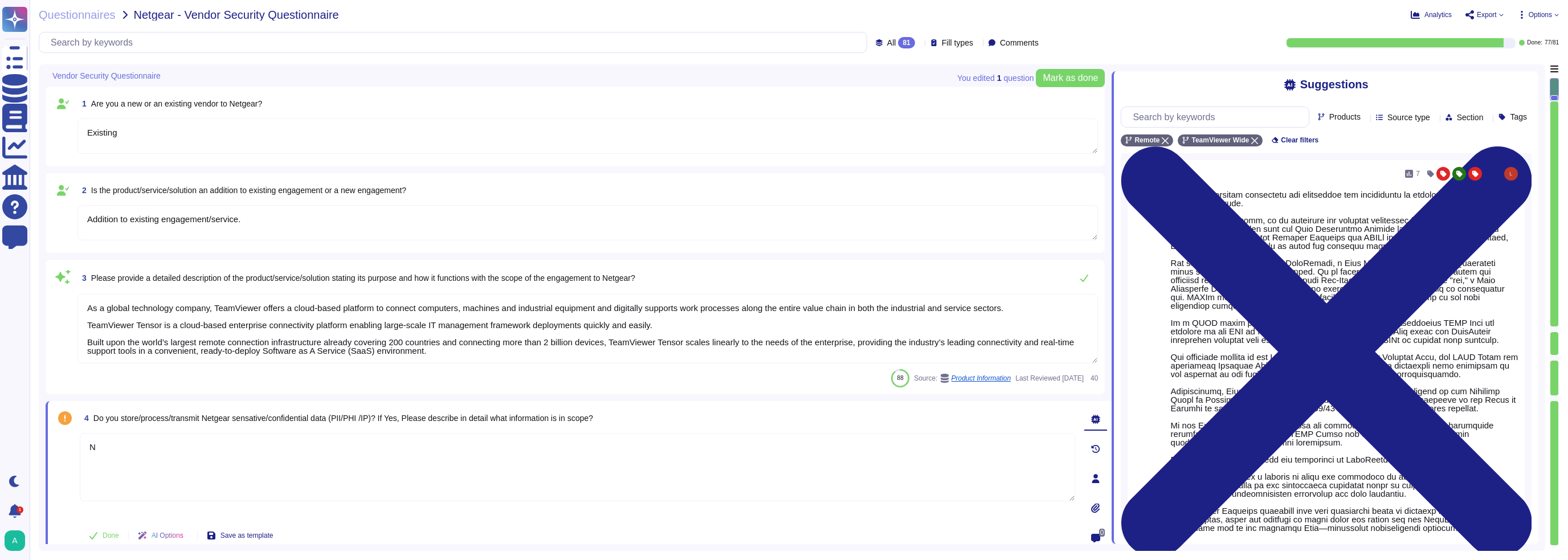
type textarea "N"
